Goal: Navigation & Orientation: Locate item on page

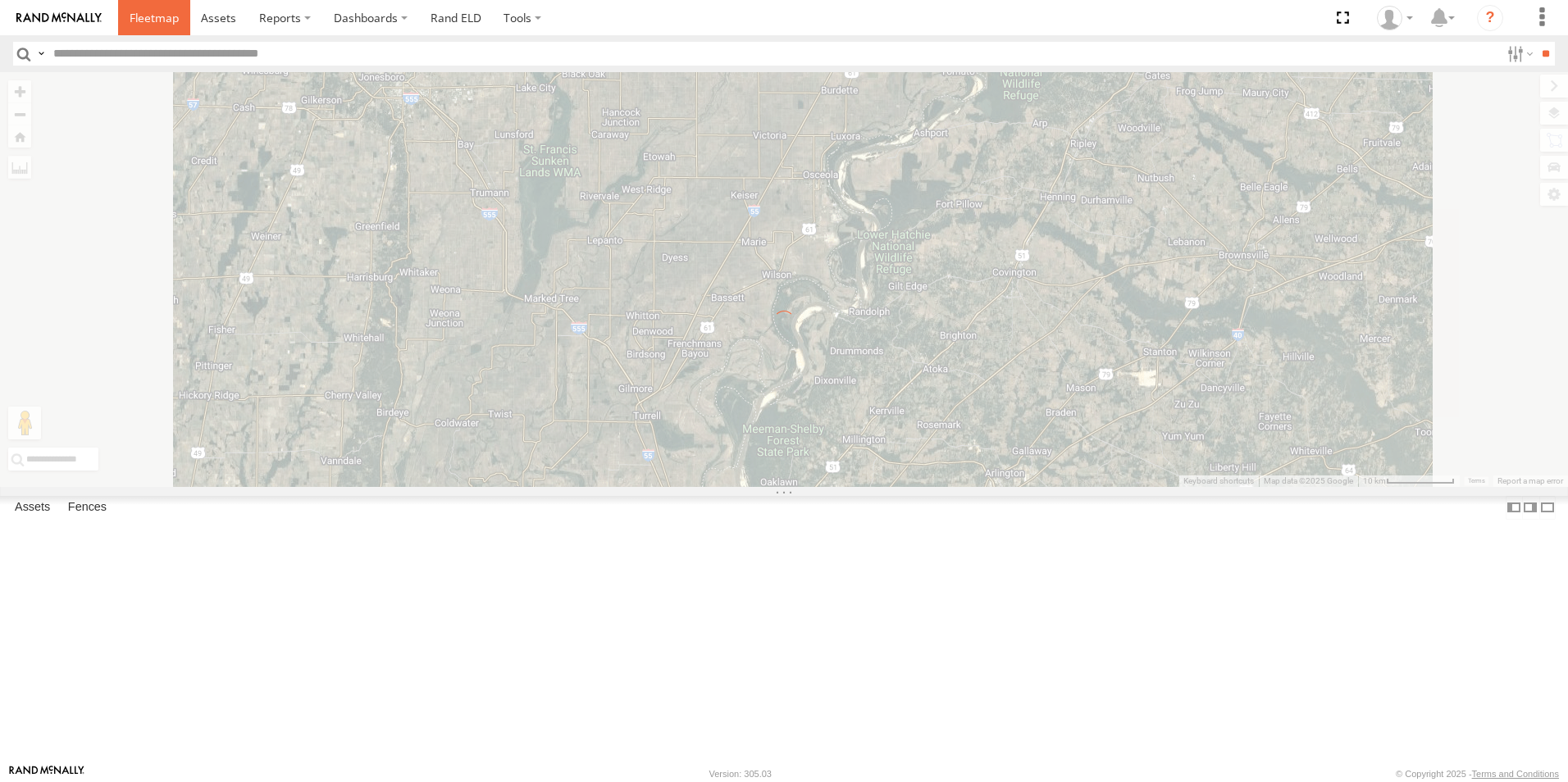
click at [157, 24] on span at bounding box center [154, 17] width 49 height 15
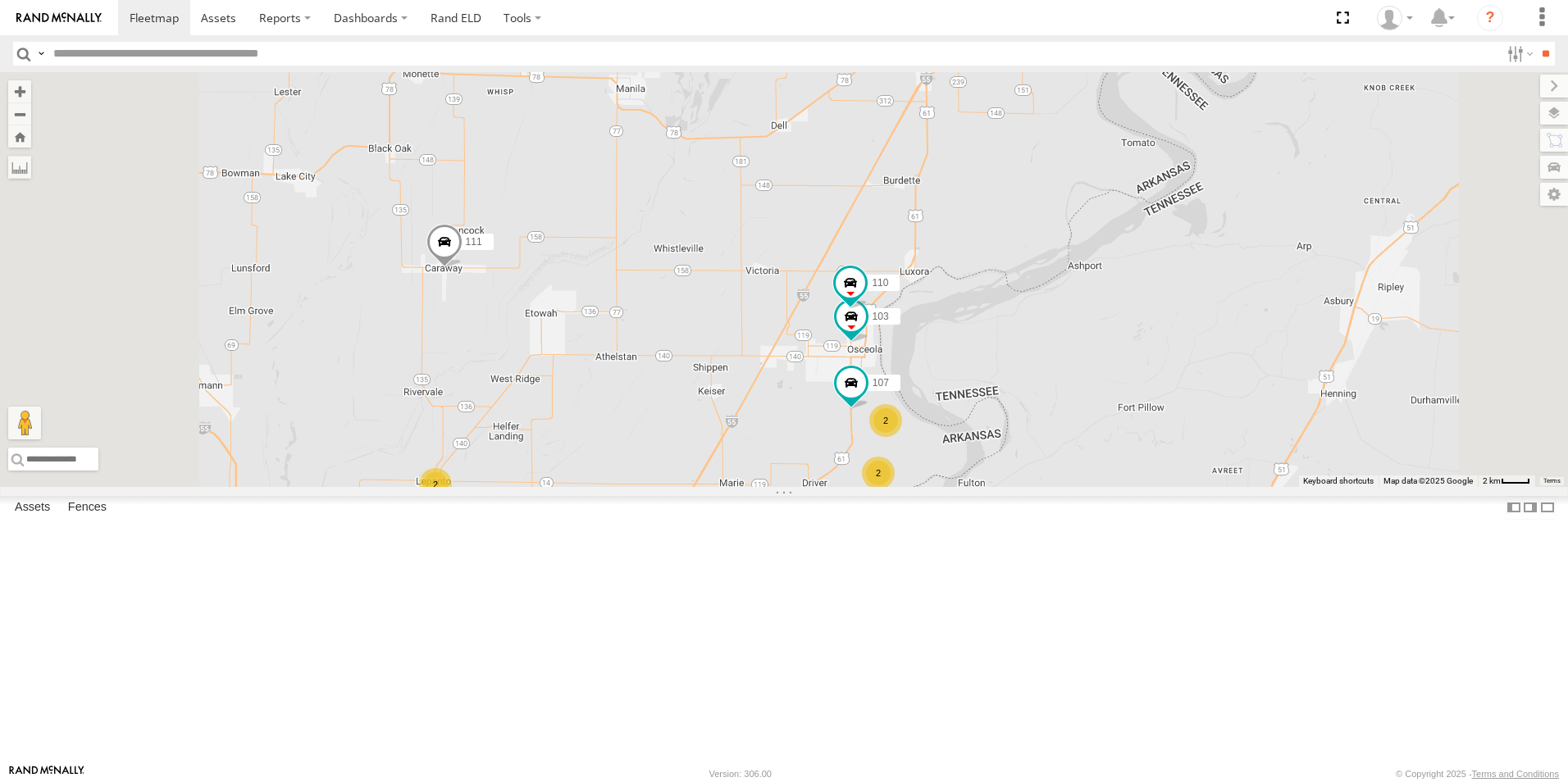
click at [0, 0] on span at bounding box center [0, 0] width 0 height 0
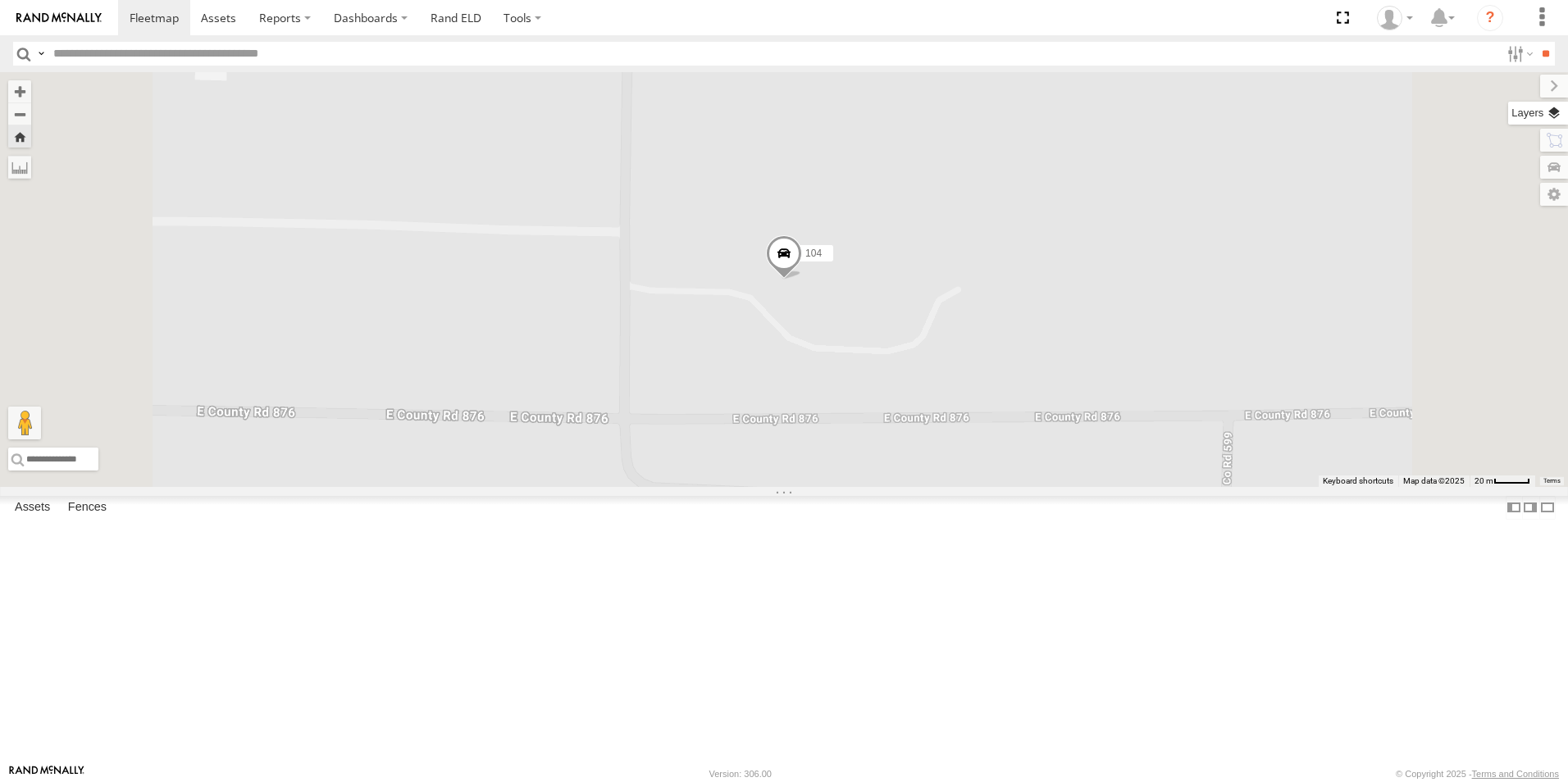
click at [1556, 112] on label at bounding box center [1538, 112] width 60 height 23
click at [0, 0] on span "Basemaps" at bounding box center [0, 0] width 0 height 0
click at [0, 0] on span "Satellite + Roadmap" at bounding box center [0, 0] width 0 height 0
